Goal: Task Accomplishment & Management: Manage account settings

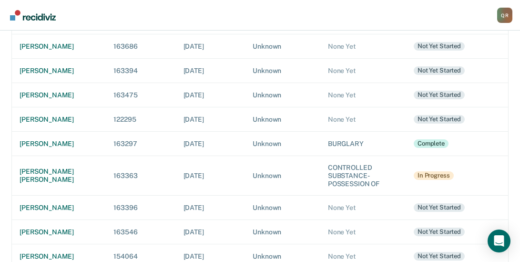
scroll to position [105, 0]
click at [41, 180] on div "[PERSON_NAME] [PERSON_NAME]" at bounding box center [59, 175] width 79 height 16
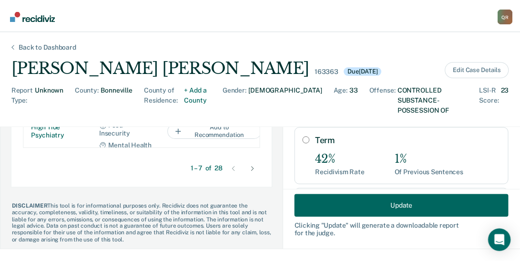
scroll to position [233, 0]
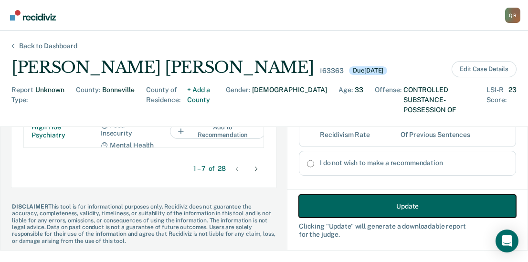
click at [392, 203] on button "Update" at bounding box center [407, 206] width 217 height 23
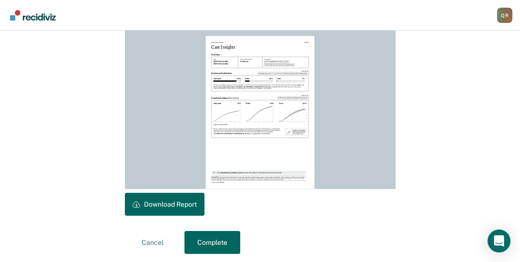
scroll to position [282, 0]
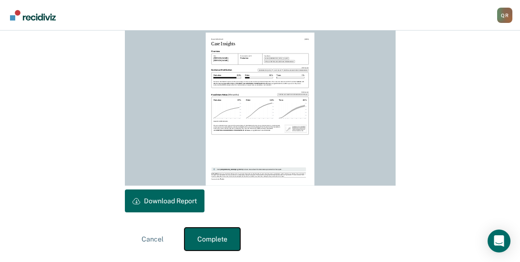
click at [213, 231] on button "Complete" at bounding box center [213, 239] width 56 height 23
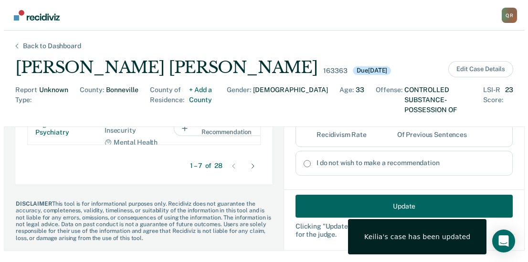
scroll to position [763, 0]
